Goal: Information Seeking & Learning: Learn about a topic

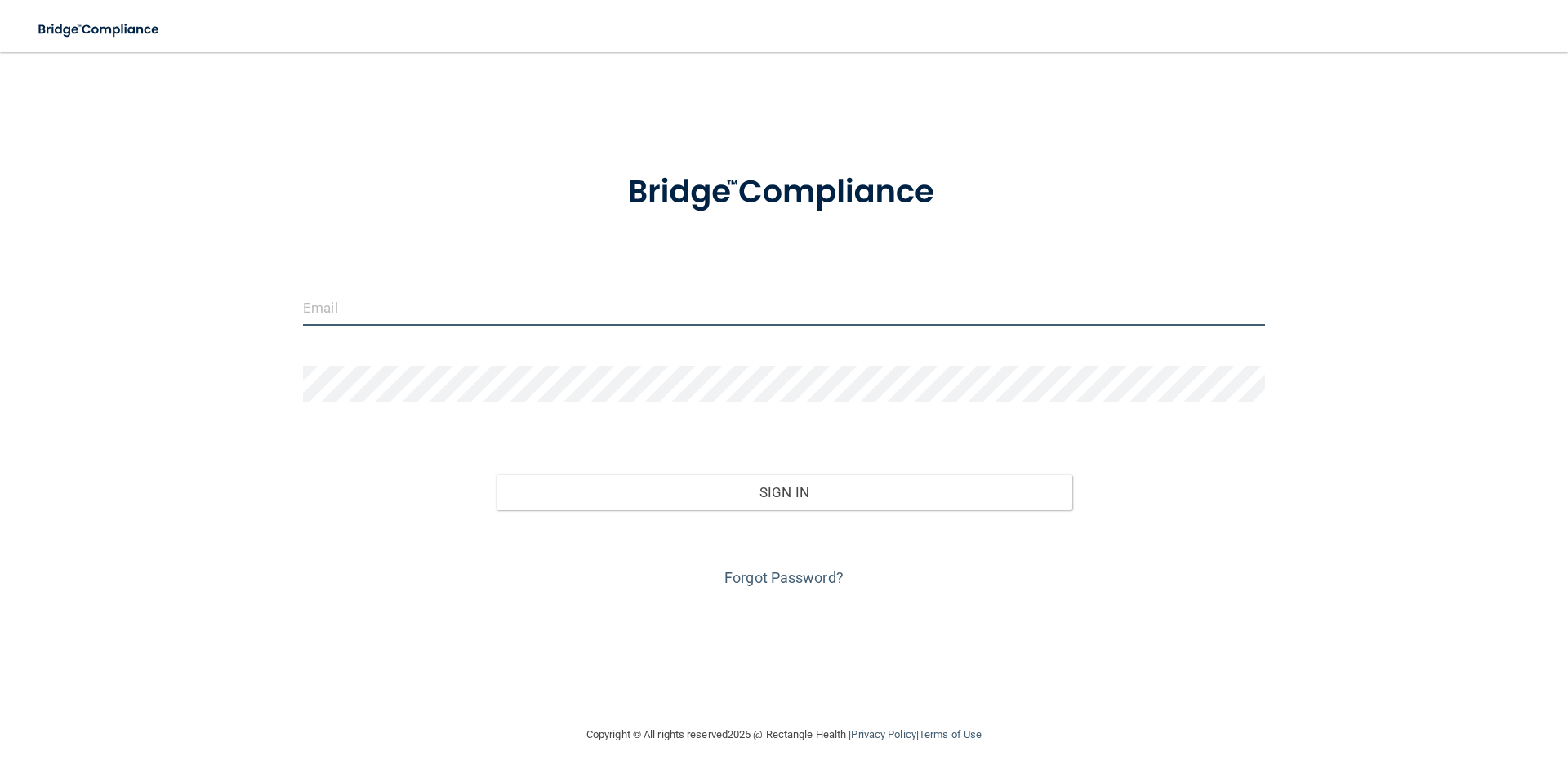
click at [439, 306] on input "email" at bounding box center [784, 308] width 962 height 37
type input "[EMAIL_ADDRESS][DOMAIN_NAME]"
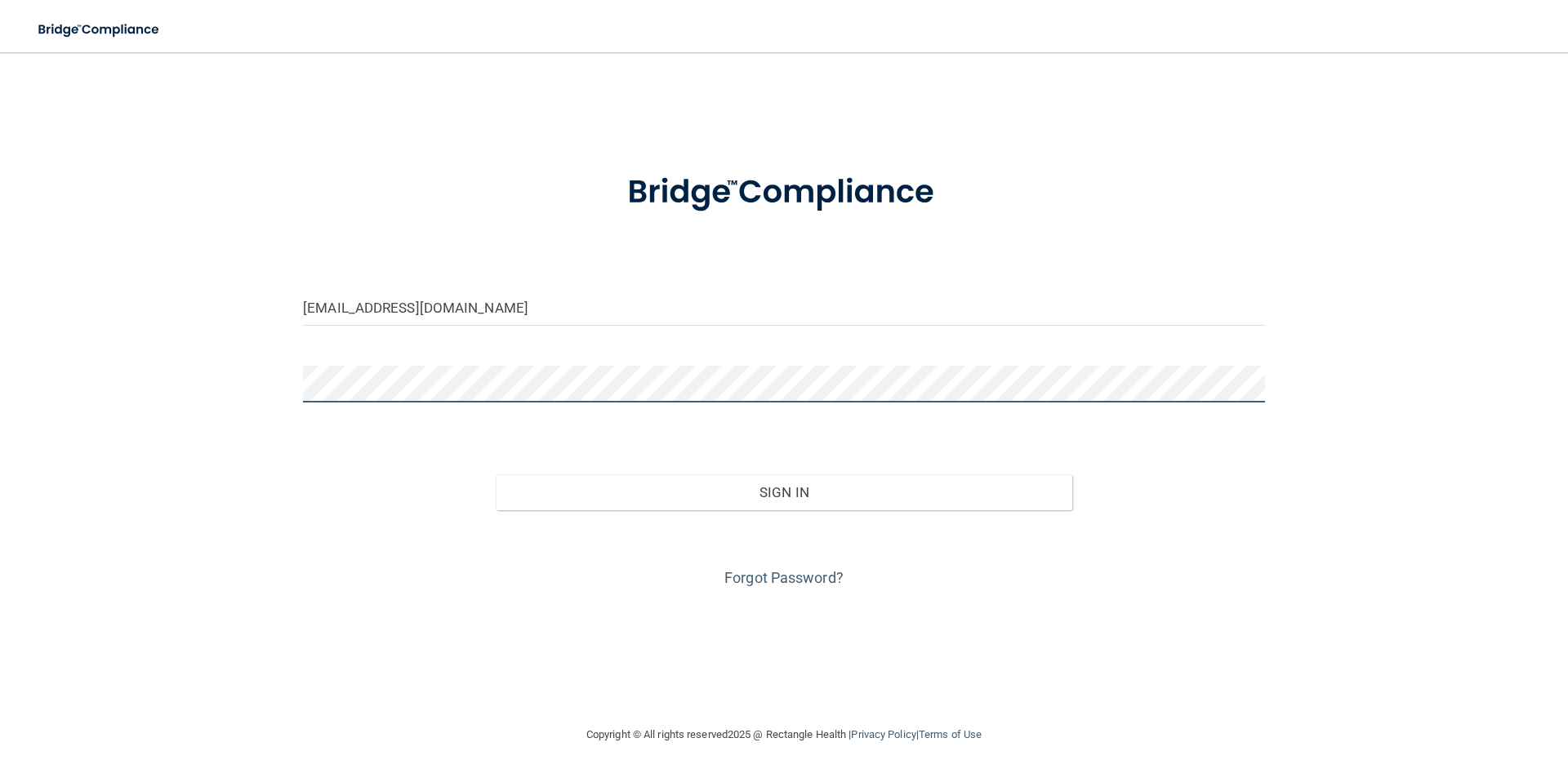
click at [496, 475] on button "Sign In" at bounding box center [784, 493] width 578 height 36
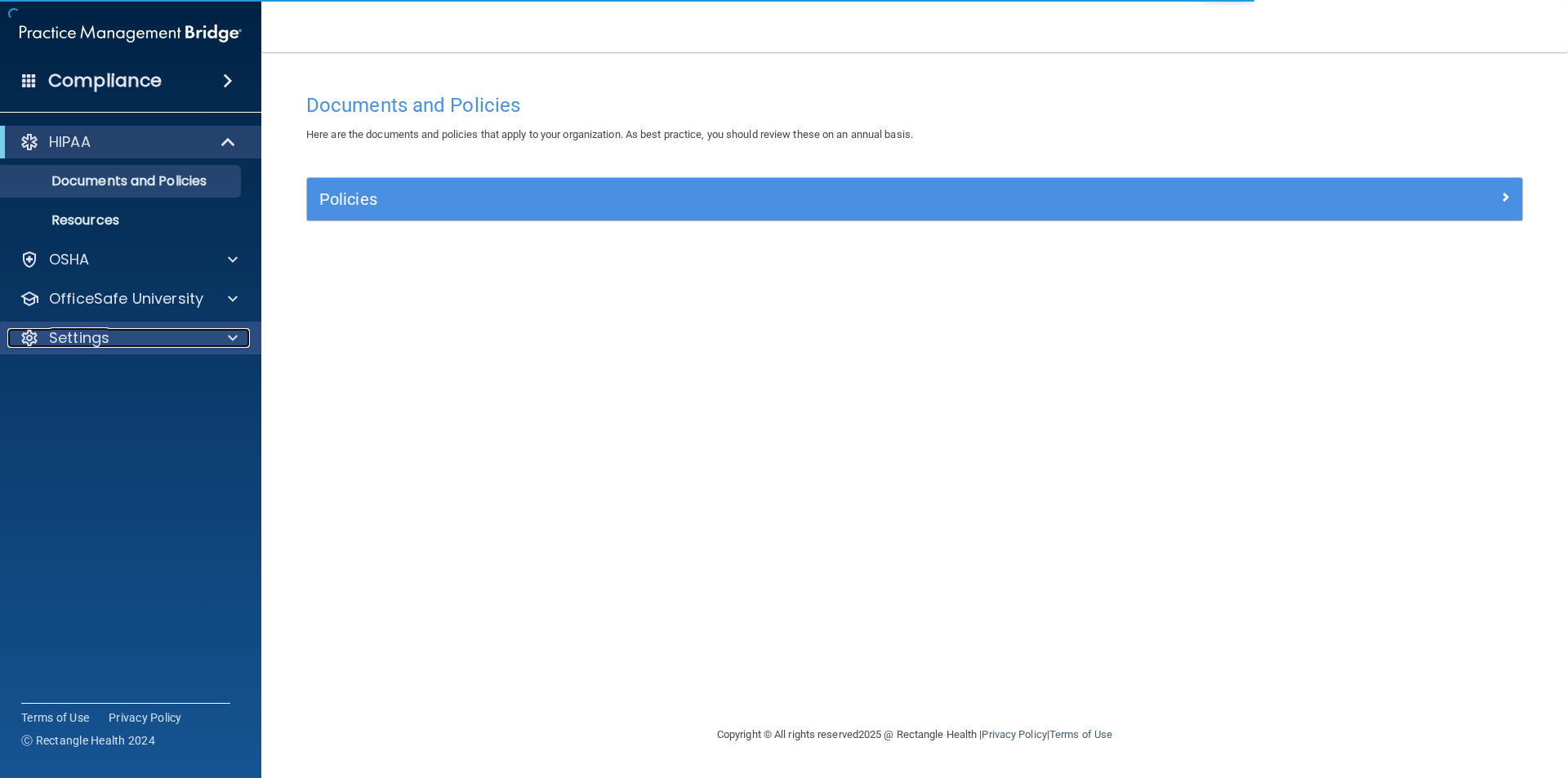
click at [227, 345] on div at bounding box center [231, 338] width 41 height 20
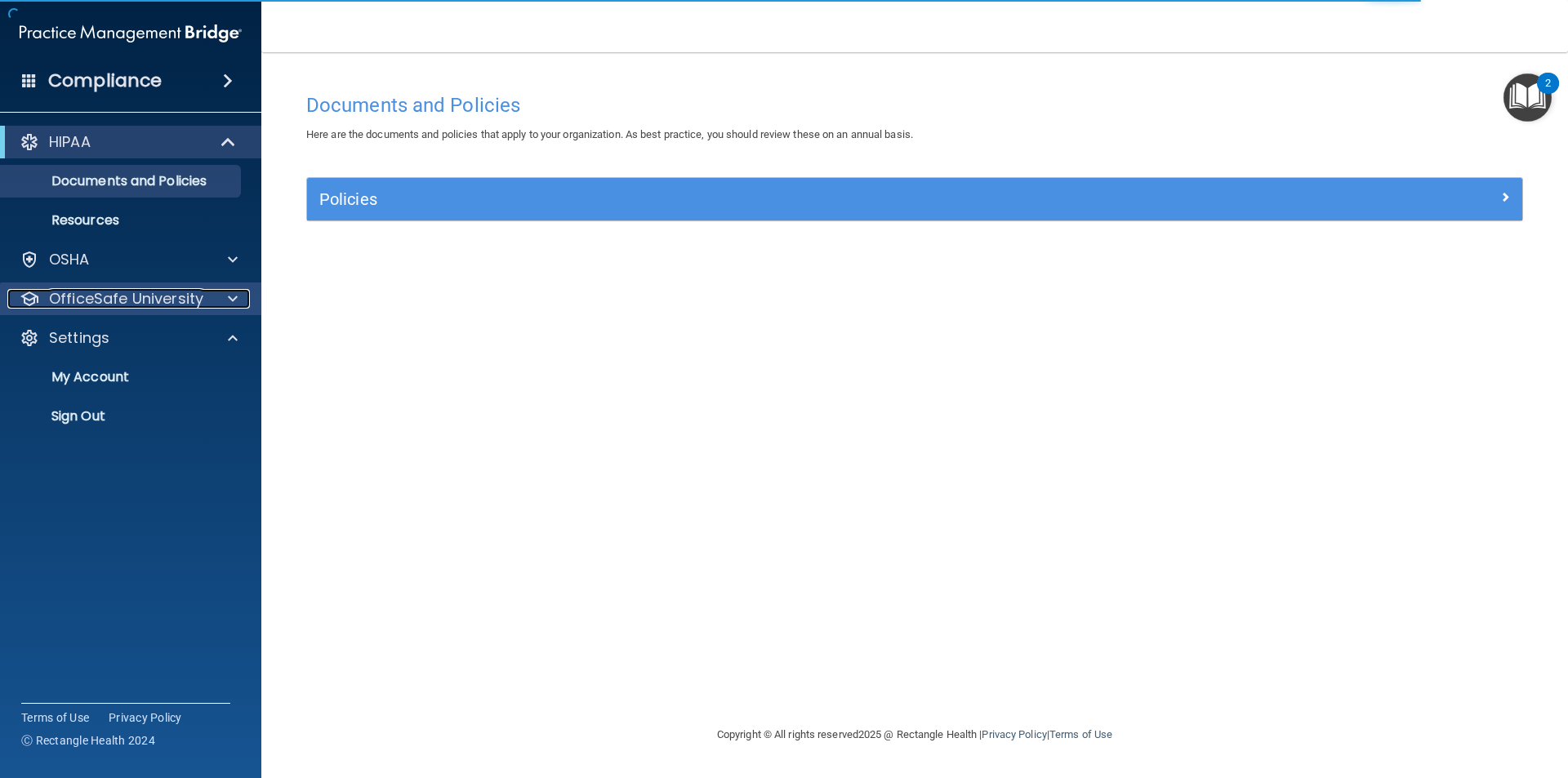
click at [240, 296] on div at bounding box center [231, 299] width 41 height 20
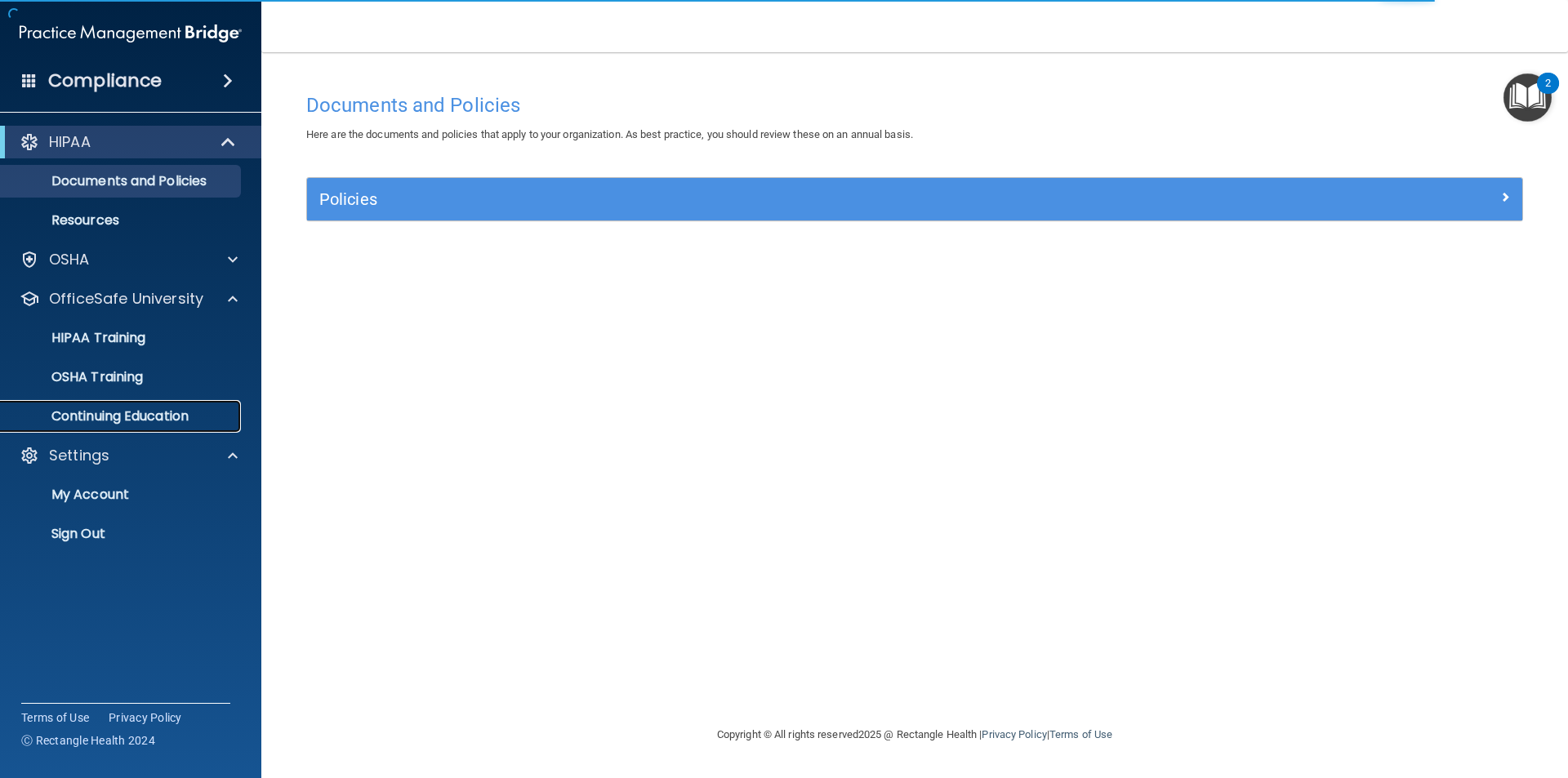
click at [186, 418] on p "Continuing Education" at bounding box center [122, 416] width 223 height 17
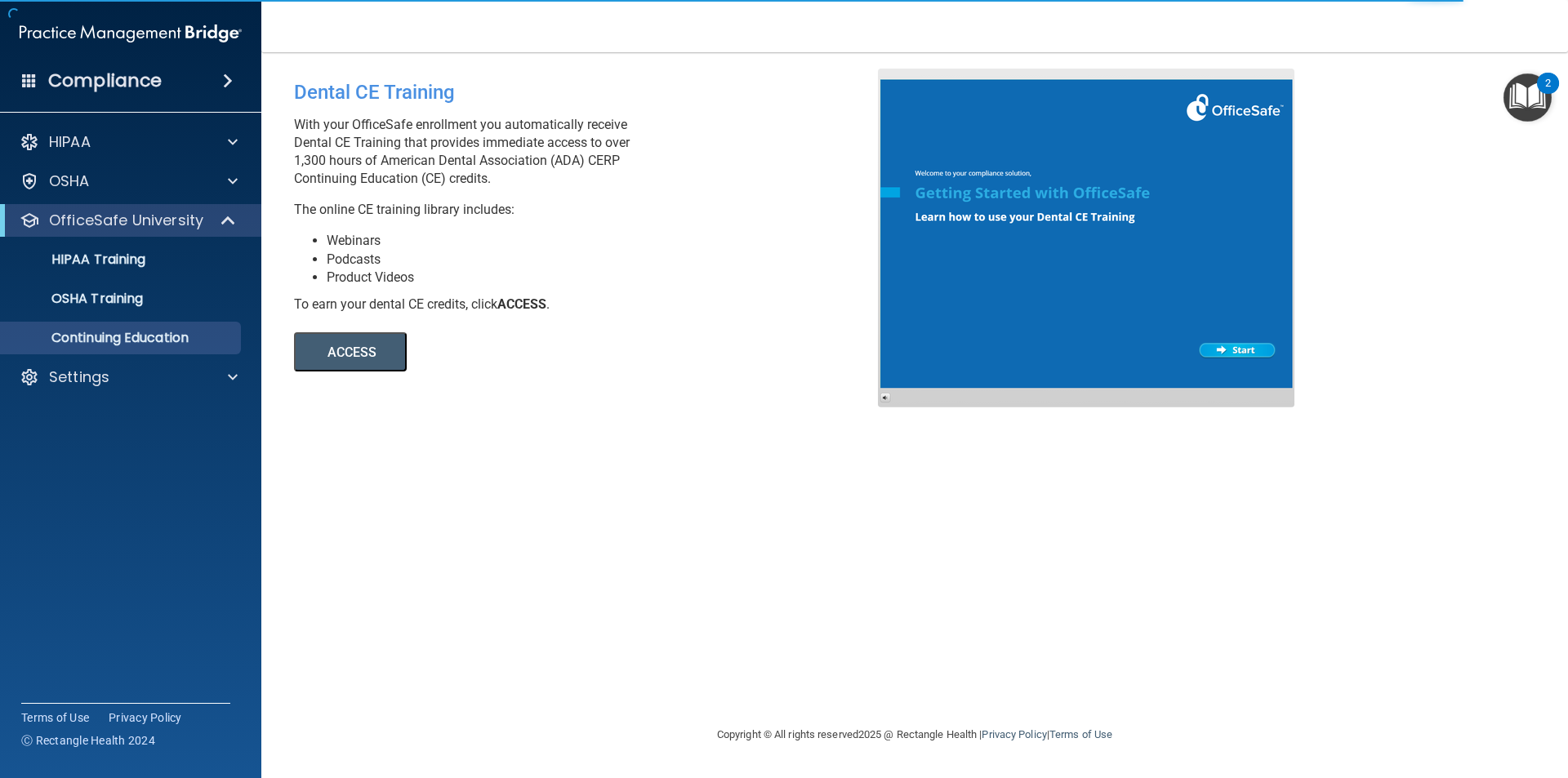
click at [357, 350] on button "ACCESS" at bounding box center [350, 352] width 112 height 39
